Goal: Check status: Check status

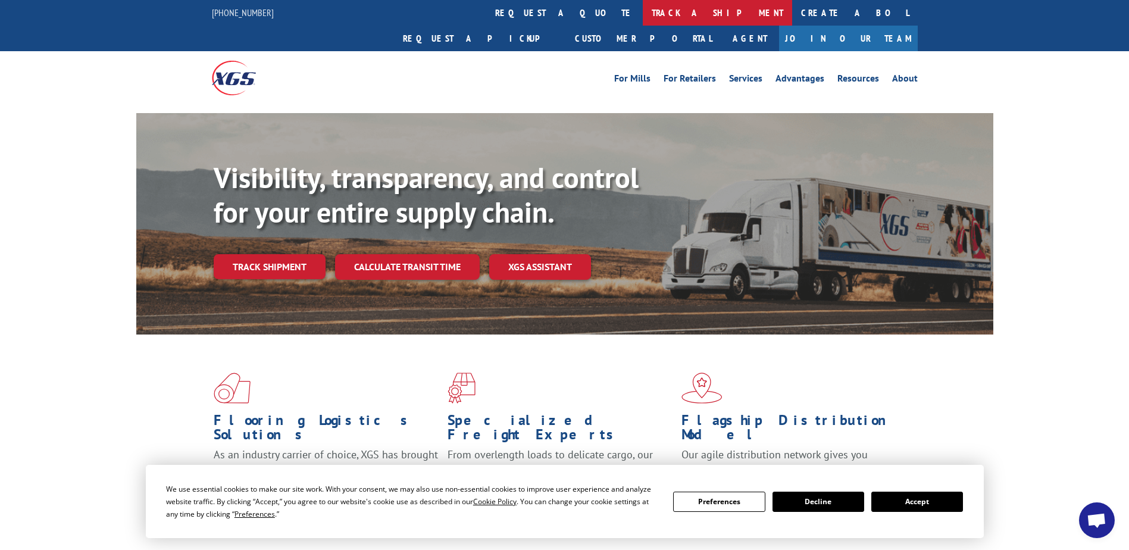
click at [643, 16] on link "track a shipment" at bounding box center [717, 13] width 149 height 26
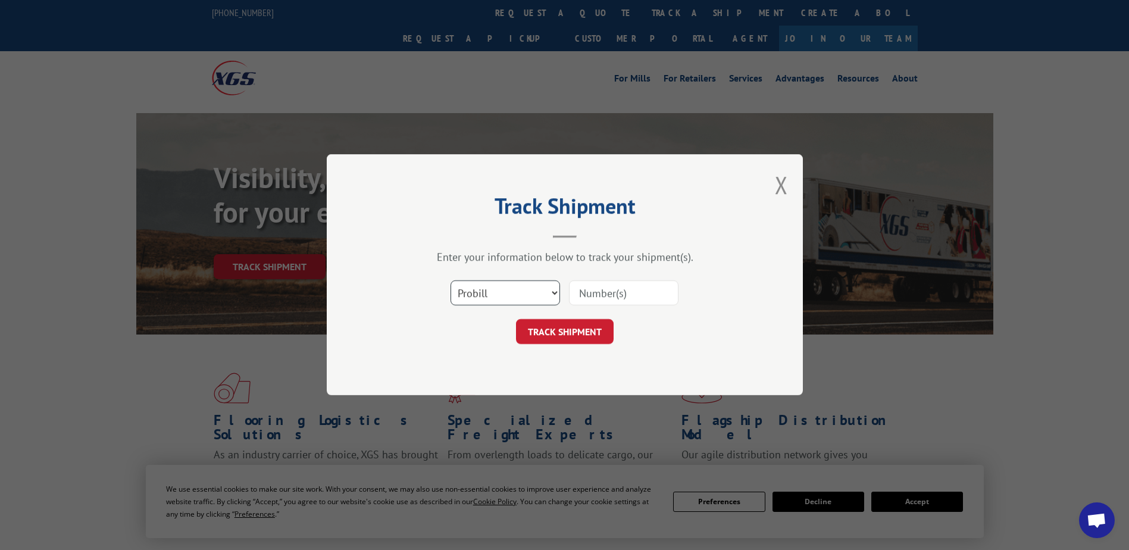
drag, startPoint x: 546, startPoint y: 294, endPoint x: 526, endPoint y: 303, distance: 21.6
click at [546, 294] on select "Select category... Probill BOL PO" at bounding box center [506, 293] width 110 height 25
select select "bol"
click at [451, 281] on select "Select category... Probill BOL PO" at bounding box center [506, 293] width 110 height 25
click at [596, 294] on input at bounding box center [624, 293] width 110 height 25
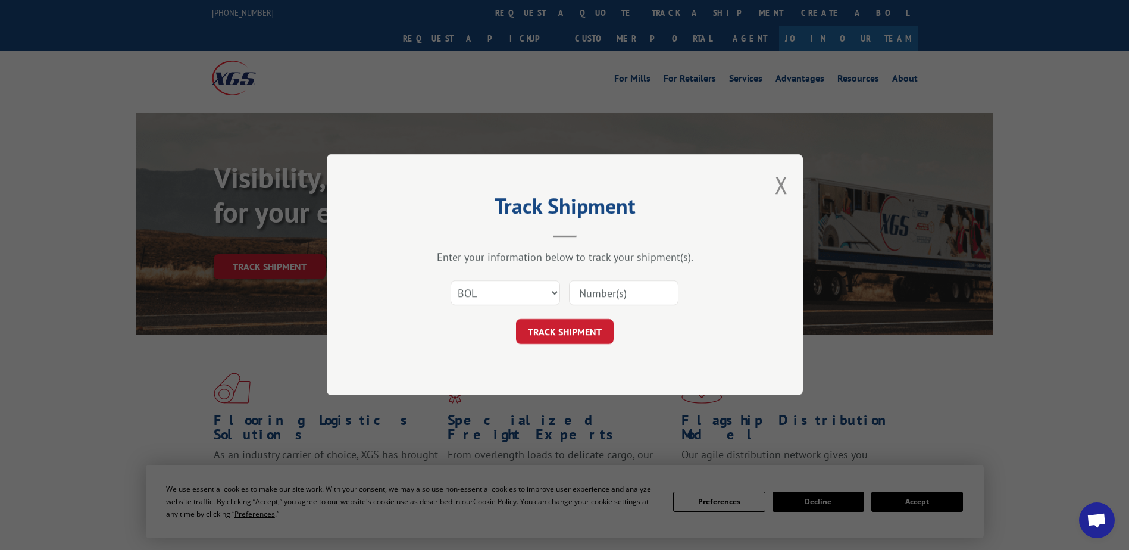
paste input "2880234"
type input "2880234"
click at [579, 329] on button "TRACK SHIPMENT" at bounding box center [565, 332] width 98 height 25
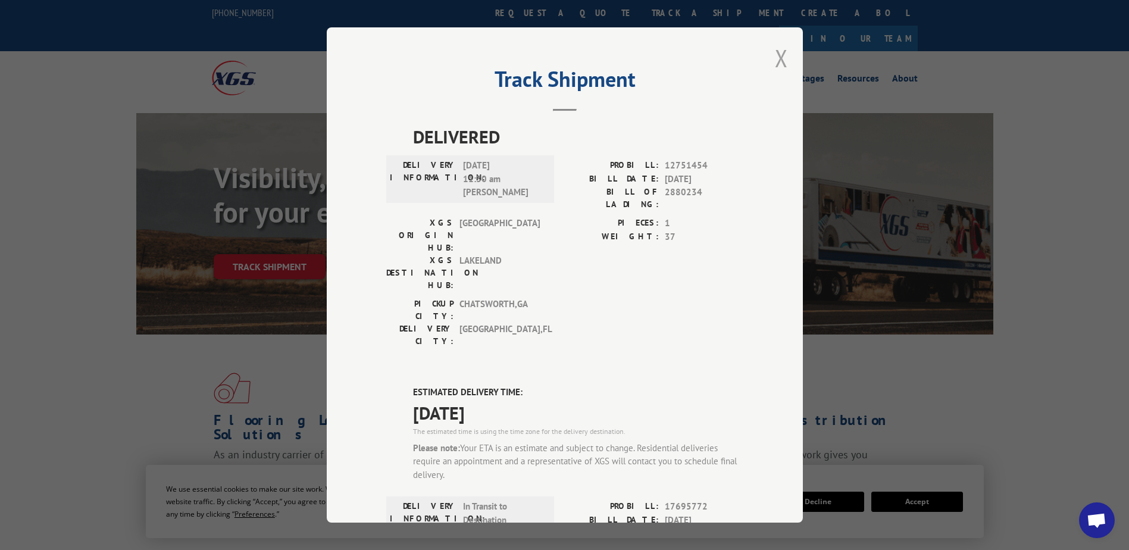
click at [777, 64] on button "Close modal" at bounding box center [781, 58] width 13 height 32
